Goal: Contribute content: Contribute content

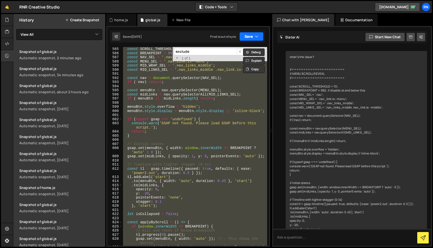
scroll to position [2195, 0]
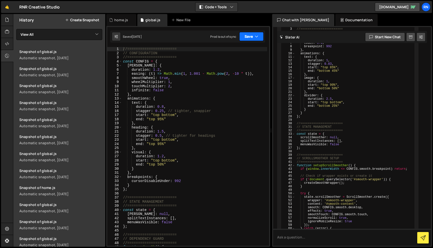
click at [244, 38] on button "Save" at bounding box center [251, 36] width 24 height 9
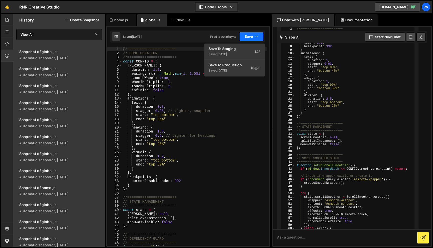
scroll to position [2701, 0]
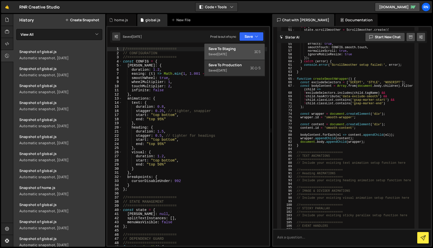
click at [226, 47] on div "Save to Staging S" at bounding box center [234, 48] width 52 height 5
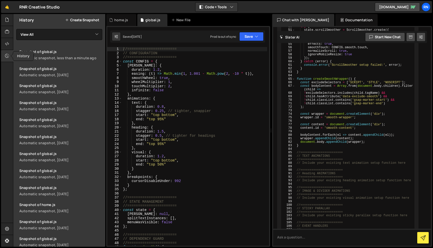
click at [8, 57] on icon at bounding box center [7, 56] width 4 height 6
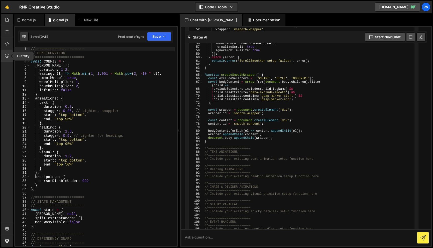
click at [8, 57] on icon at bounding box center [7, 56] width 4 height 6
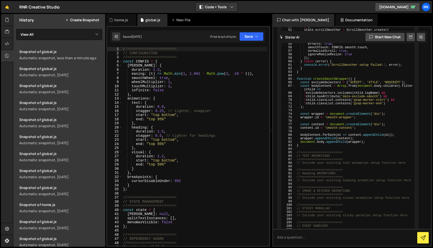
click at [79, 21] on button "Create Snapshot" at bounding box center [82, 20] width 34 height 4
click at [3, 59] on div at bounding box center [7, 56] width 12 height 12
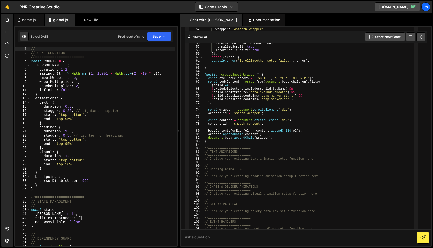
click at [65, 68] on div "//======================= // CONFIGURATION //======================= const CONF…" at bounding box center [102, 153] width 145 height 212
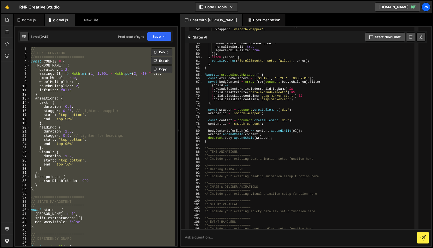
paste textarea ";"
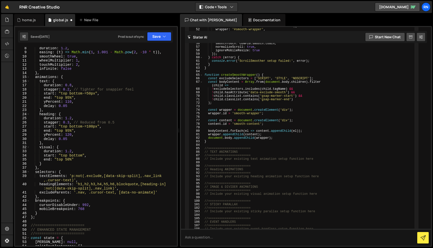
scroll to position [0, 0]
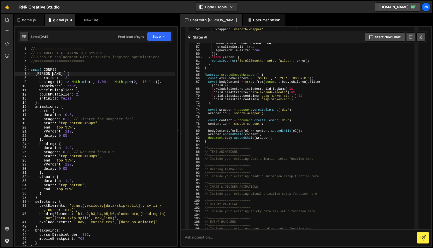
click at [126, 74] on div "//======================= // ENHANCED TEXT ANIMATION SYSTEM // Drop-in replacem…" at bounding box center [102, 150] width 145 height 207
type textarea "lenis: {"
click at [157, 37] on button "Save" at bounding box center [159, 36] width 24 height 9
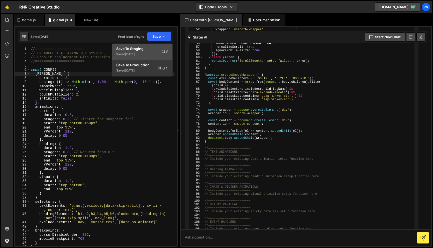
click at [150, 49] on div "Save to Staging S" at bounding box center [142, 48] width 52 height 5
